Goal: Task Accomplishment & Management: Use online tool/utility

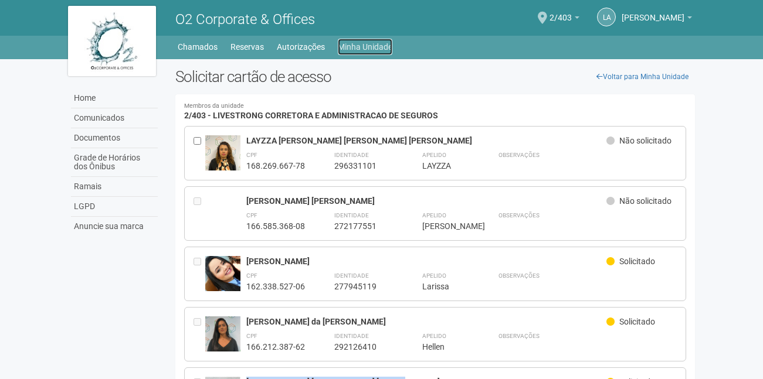
click at [362, 39] on link "Minha Unidade" at bounding box center [365, 47] width 55 height 16
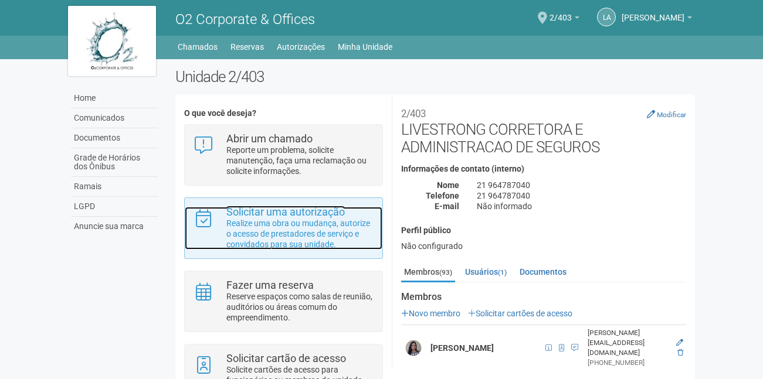
click at [325, 224] on p "Realize uma obra ou mudança, autorize o acesso de prestadores de serviço e conv…" at bounding box center [299, 234] width 147 height 32
